Goal: Navigation & Orientation: Find specific page/section

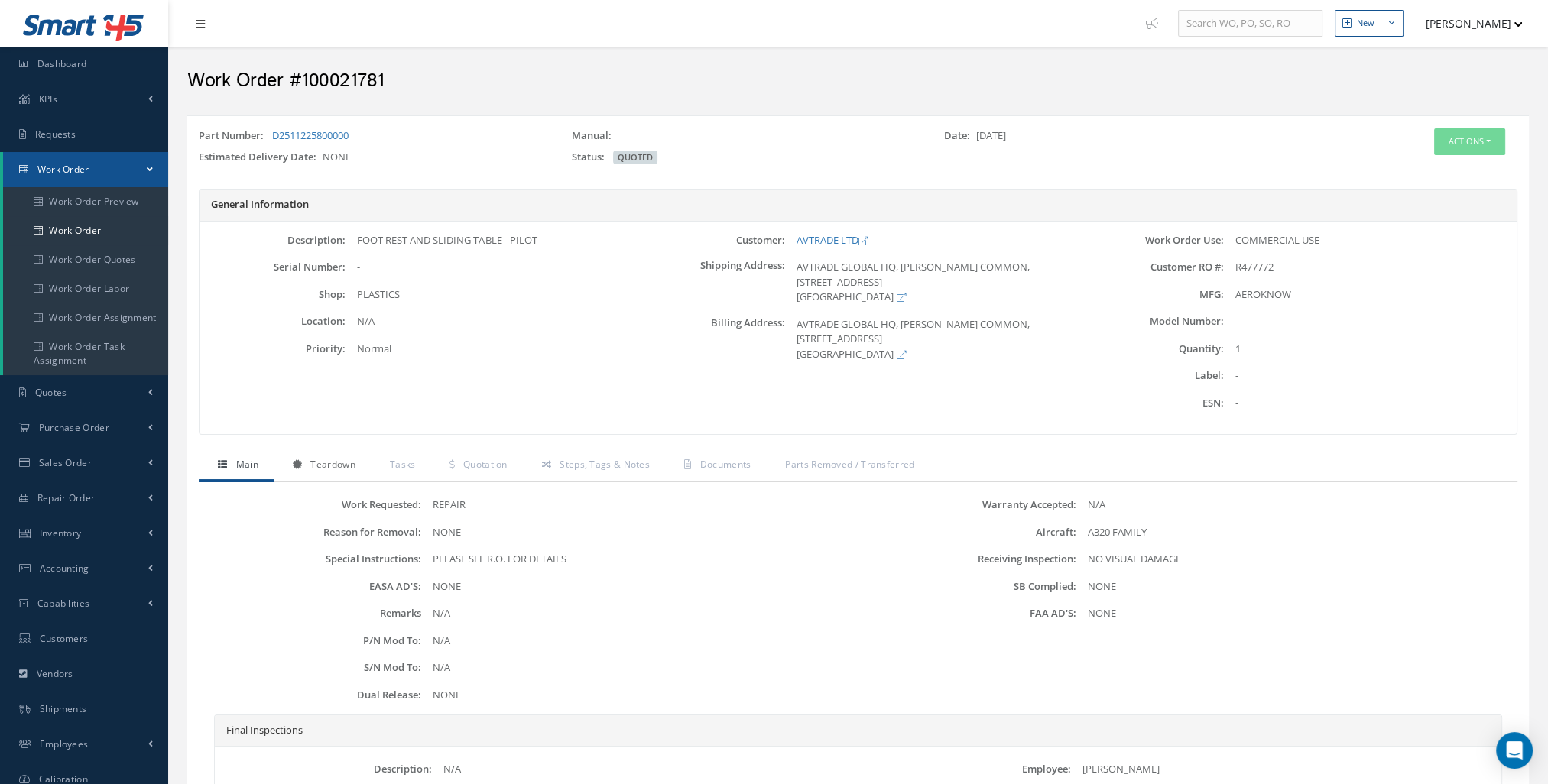
click at [351, 466] on span "Teardown" at bounding box center [332, 464] width 44 height 13
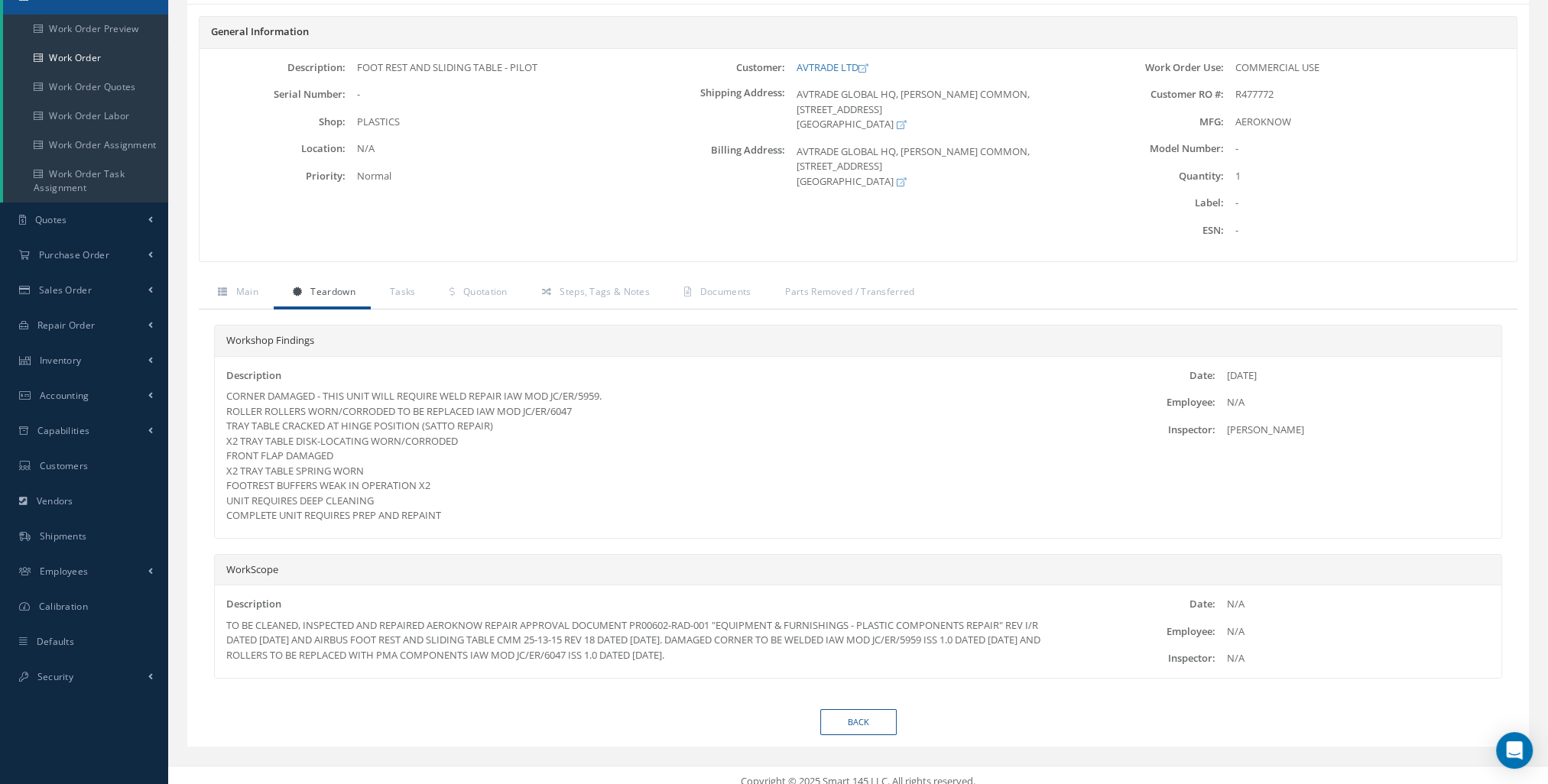
scroll to position [183, 0]
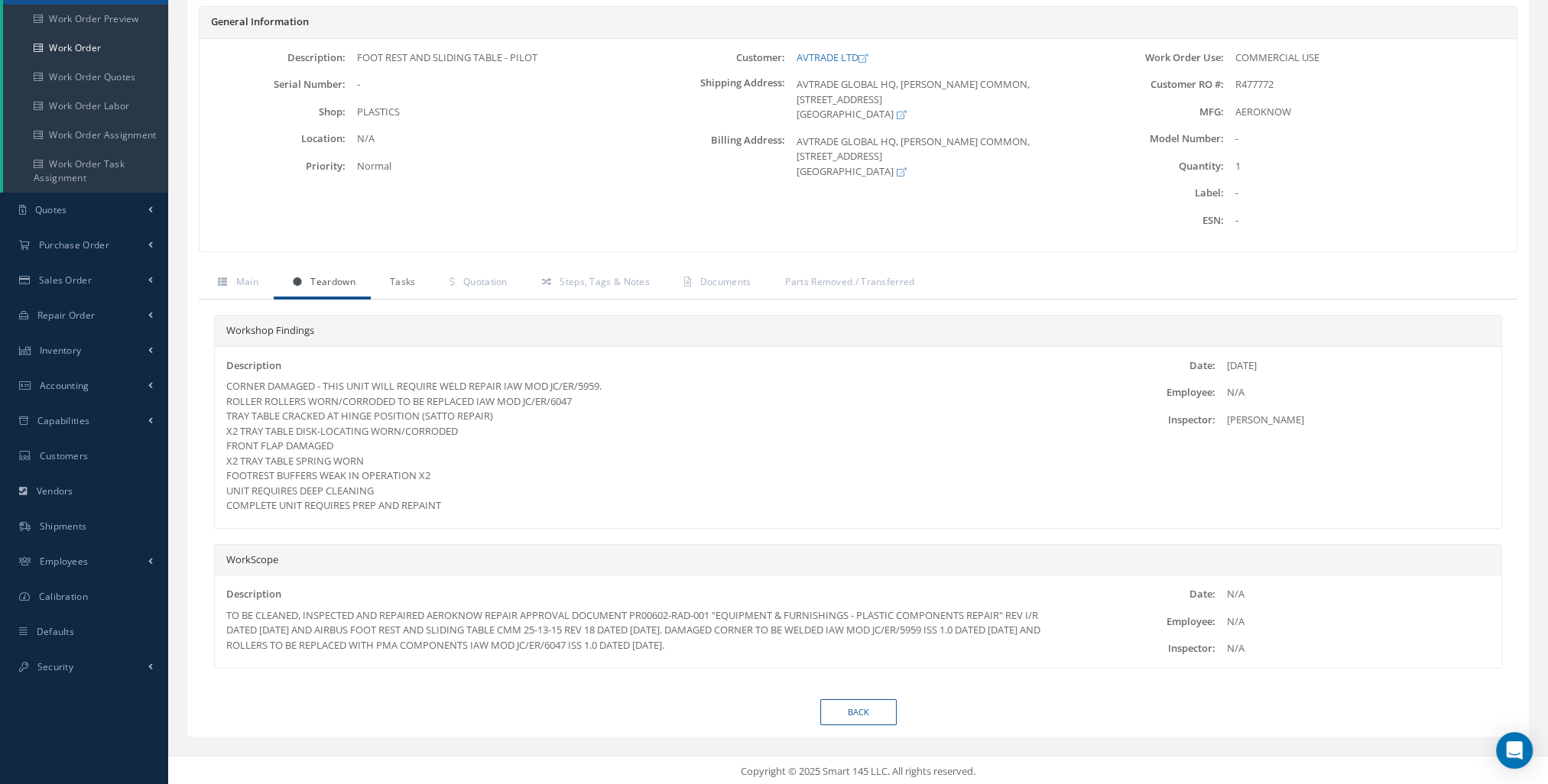
click at [396, 286] on span "Tasks" at bounding box center [402, 282] width 26 height 13
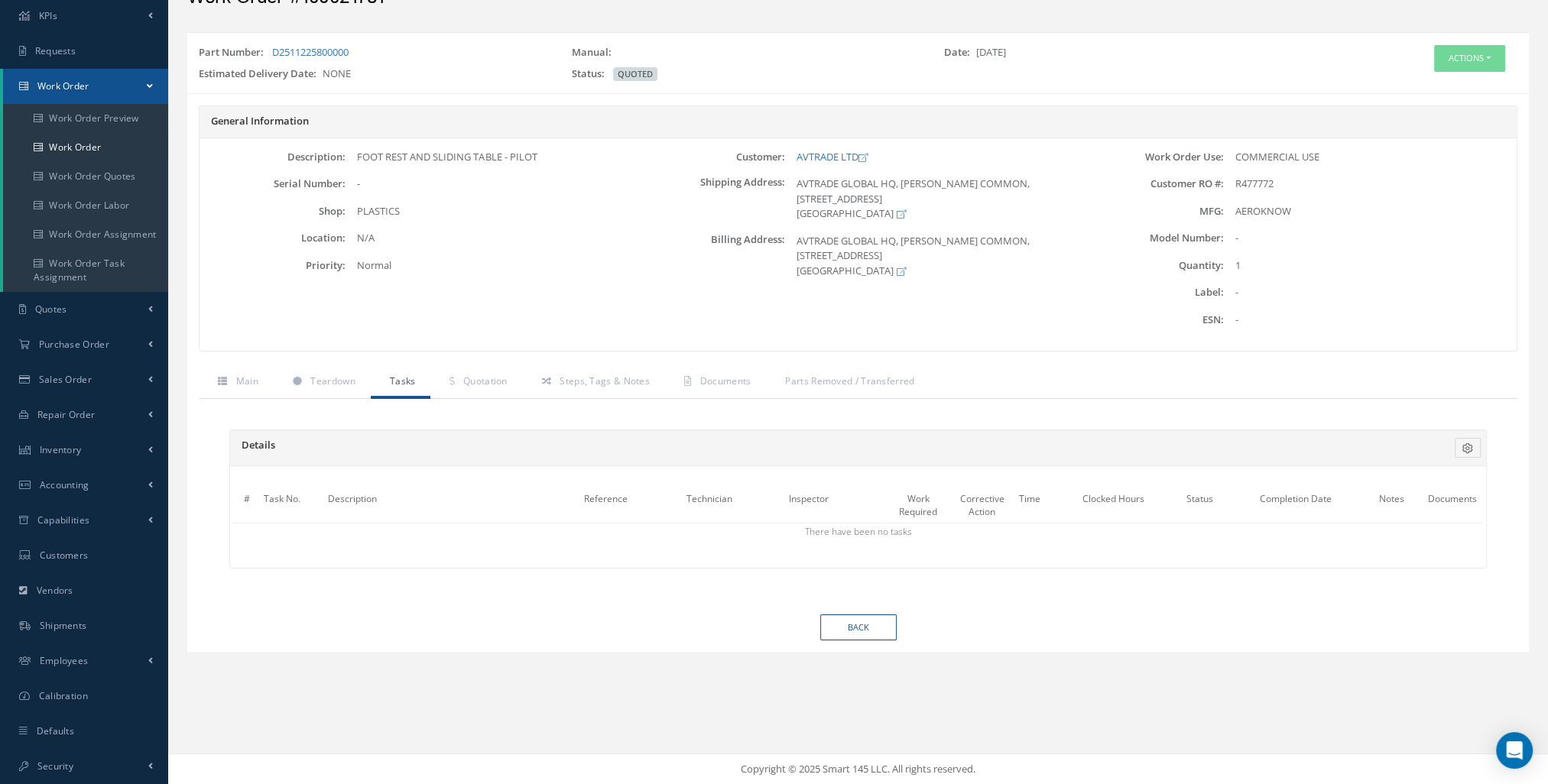
scroll to position [82, 0]
click at [339, 374] on link "Teardown" at bounding box center [322, 383] width 97 height 32
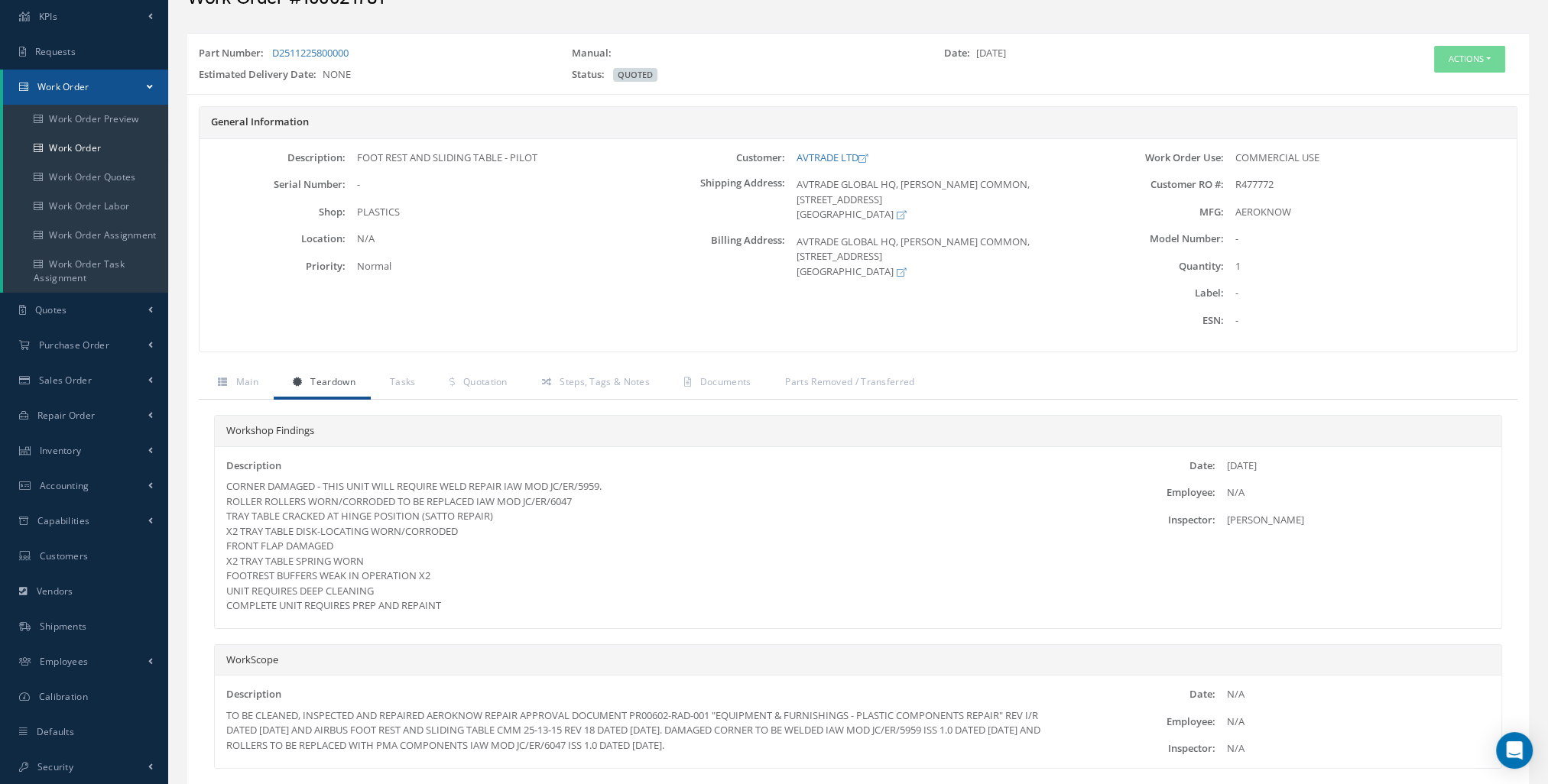
click at [501, 399] on div "Workshop Findings Description CORNER DAMAGED - THIS UNIT WILL REQUIRE WELD REPA…" at bounding box center [857, 599] width 1318 height 399
click at [499, 390] on link "Quotation" at bounding box center [476, 383] width 92 height 32
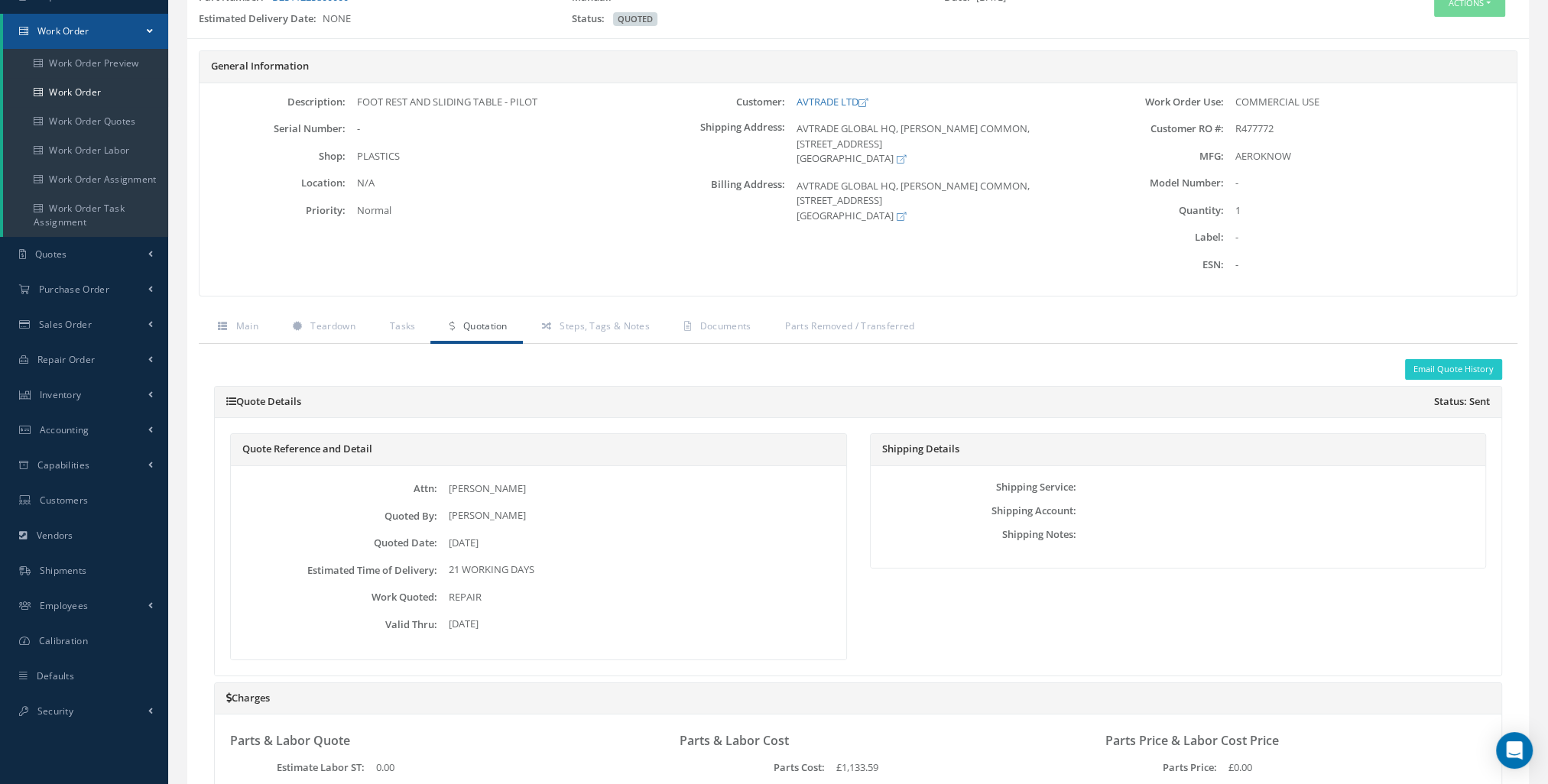
scroll to position [0, 0]
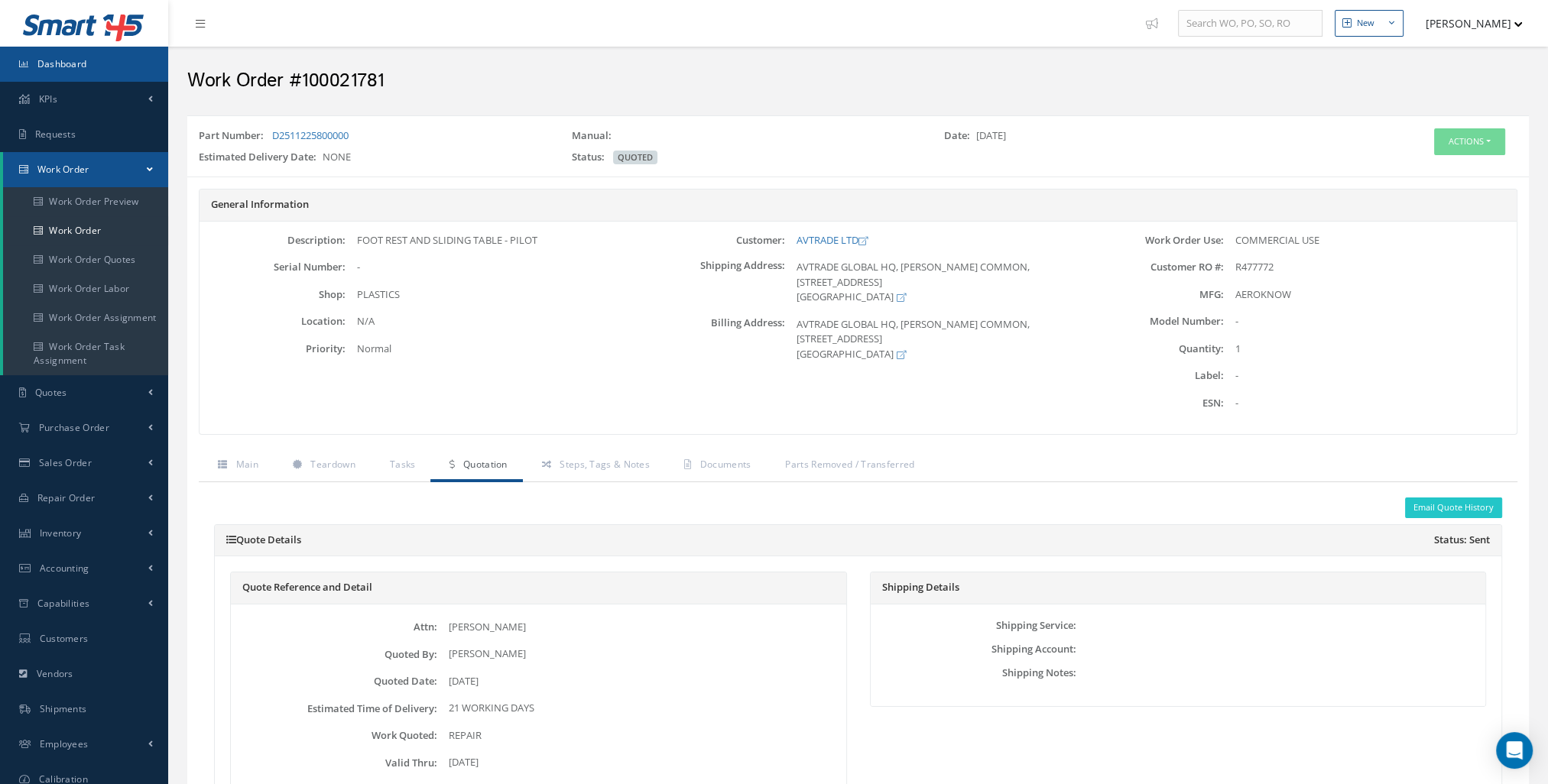
drag, startPoint x: 85, startPoint y: 62, endPoint x: 204, endPoint y: 165, distance: 157.4
click at [85, 62] on span "Dashboard" at bounding box center [62, 64] width 49 height 13
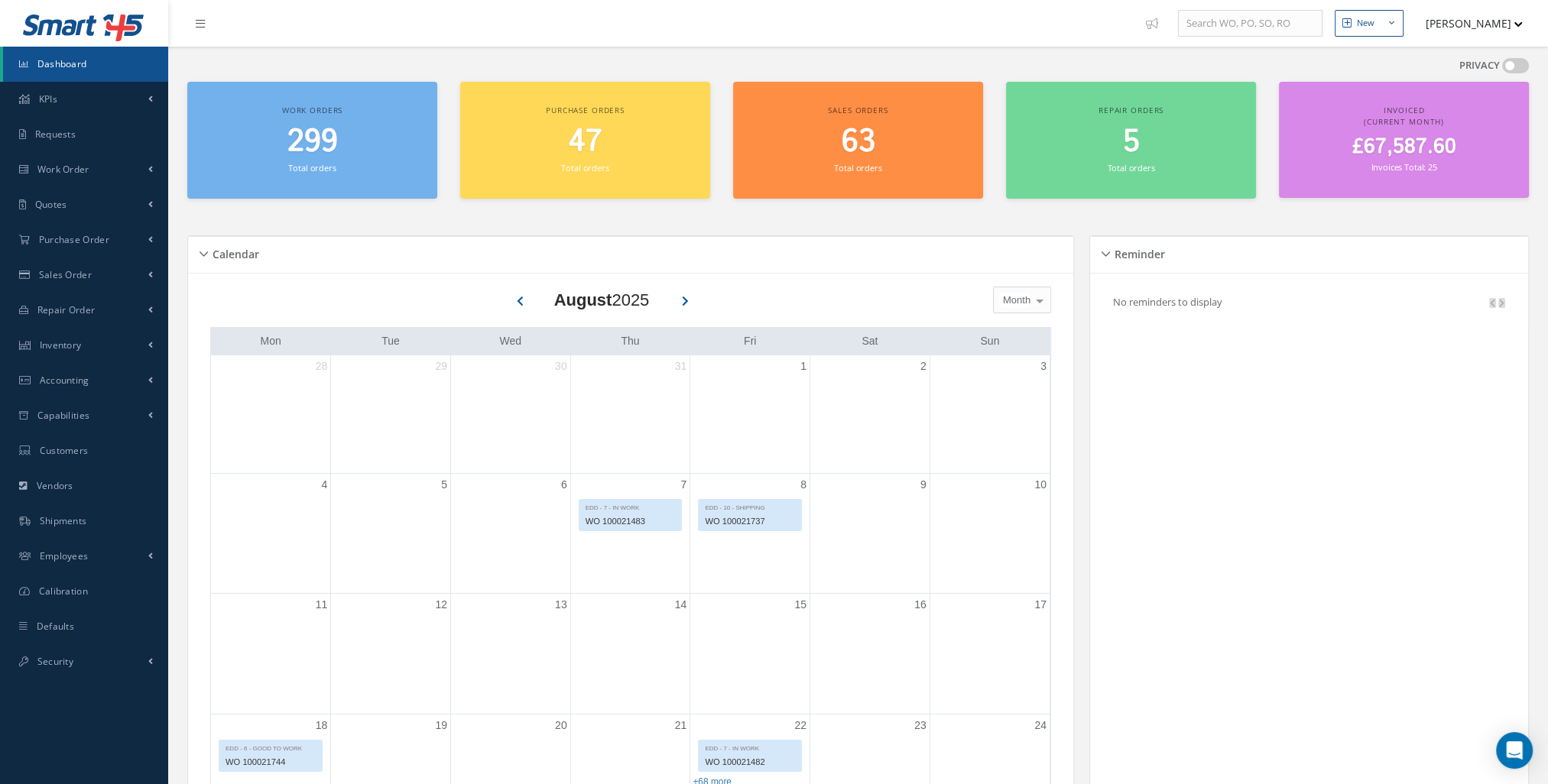
click at [340, 166] on div "299 Total orders" at bounding box center [312, 149] width 235 height 52
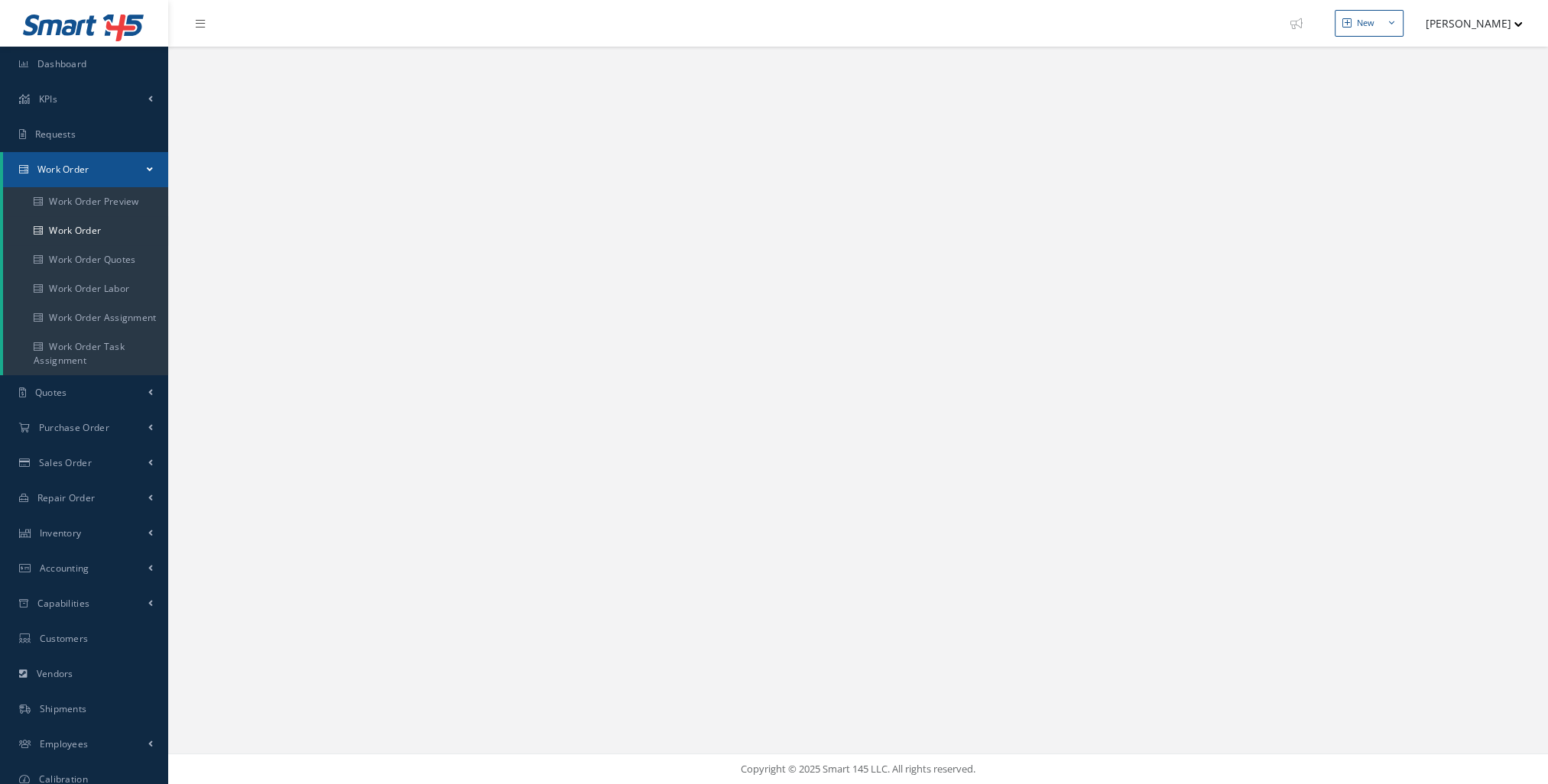
select select "25"
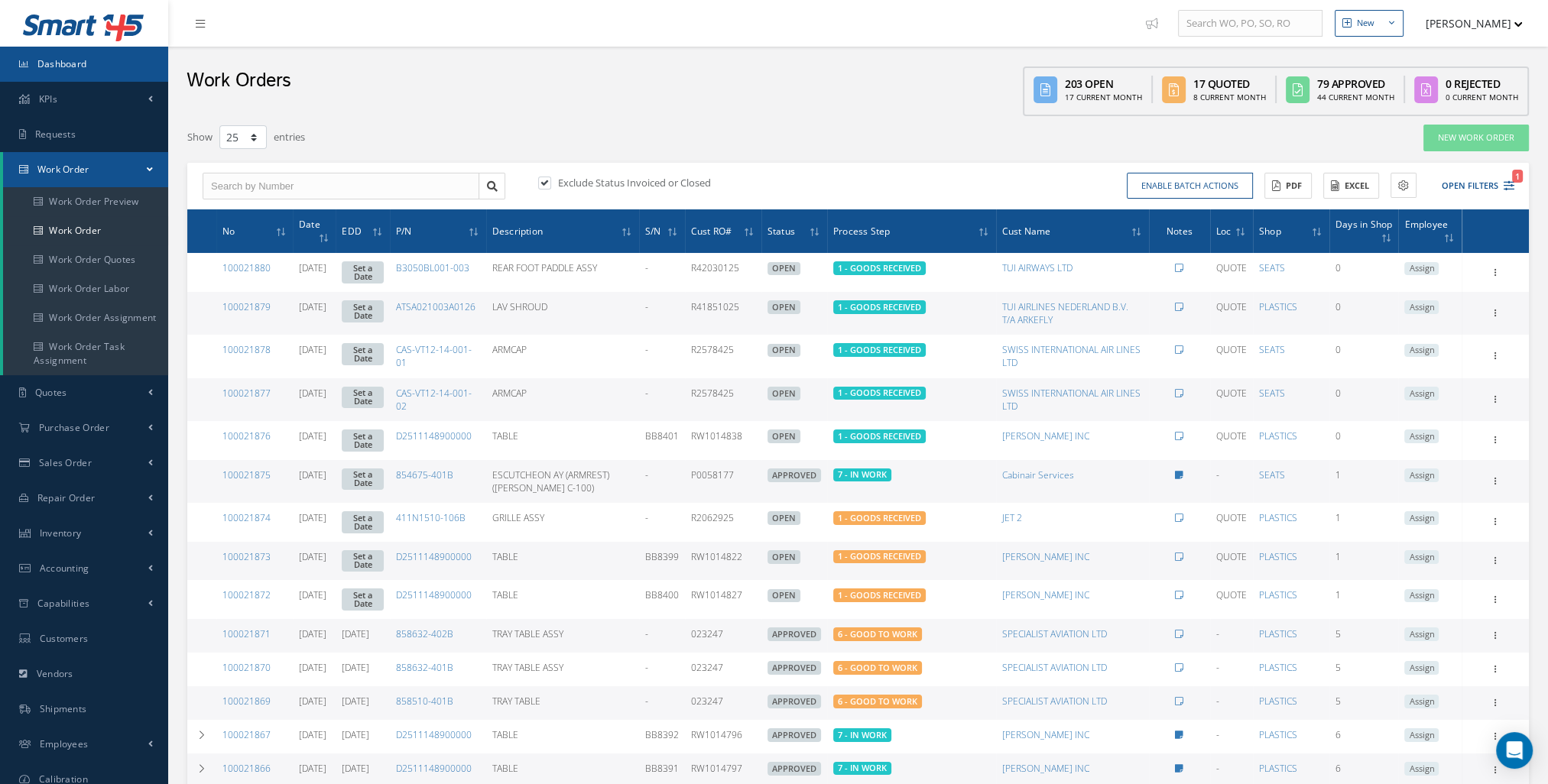
click at [95, 75] on link "Dashboard" at bounding box center [84, 63] width 168 height 35
